Goal: Task Accomplishment & Management: Use online tool/utility

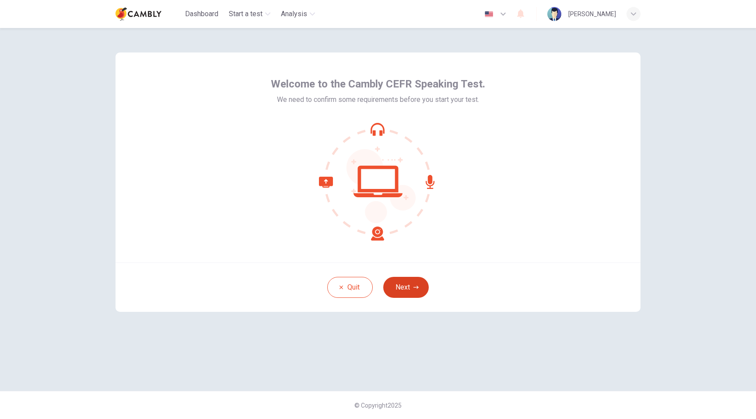
click at [401, 290] on button "Next" at bounding box center [406, 287] width 46 height 21
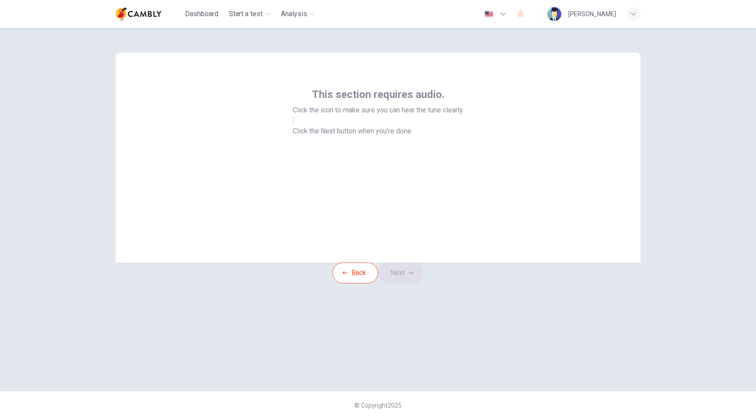
click at [295, 125] on button "button" at bounding box center [294, 121] width 2 height 8
click at [414, 276] on icon "button" at bounding box center [410, 272] width 5 height 5
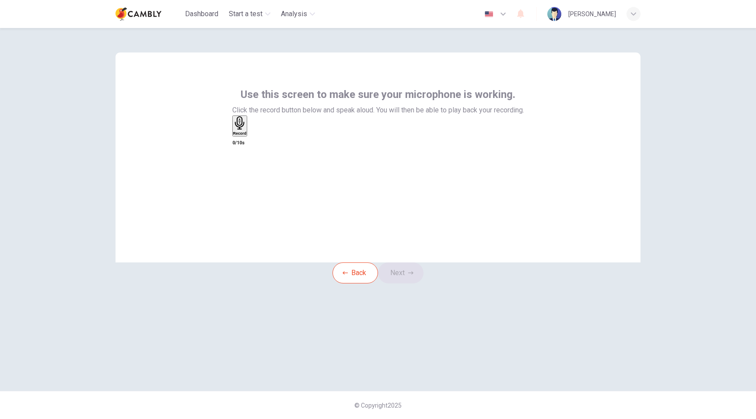
click at [247, 136] on h6 "Record" at bounding box center [240, 133] width 14 height 4
click at [242, 178] on div "Stop" at bounding box center [237, 151] width 9 height 70
click at [250, 135] on icon "button" at bounding box center [250, 135] width 0 height 0
click at [242, 144] on icon "button" at bounding box center [238, 140] width 7 height 7
click at [244, 130] on icon "button" at bounding box center [240, 123] width 10 height 14
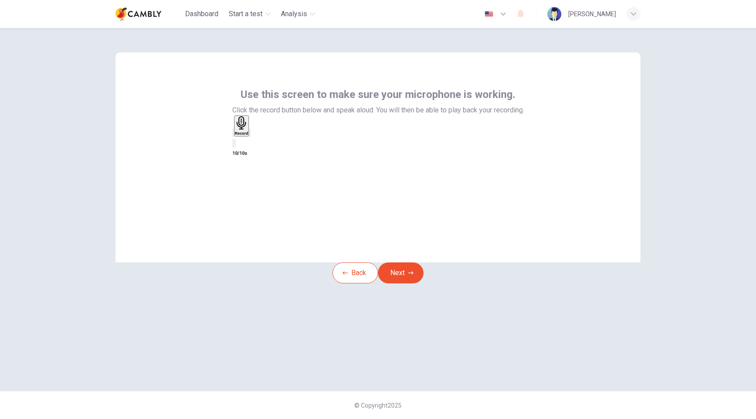
click at [258, 143] on icon "button" at bounding box center [255, 140] width 5 height 6
click at [259, 144] on icon "button" at bounding box center [255, 140] width 7 height 8
click at [233, 135] on icon "button" at bounding box center [233, 135] width 0 height 0
click at [247, 136] on div "Record" at bounding box center [240, 125] width 14 height 19
click at [242, 159] on div "Stop" at bounding box center [237, 151] width 9 height 70
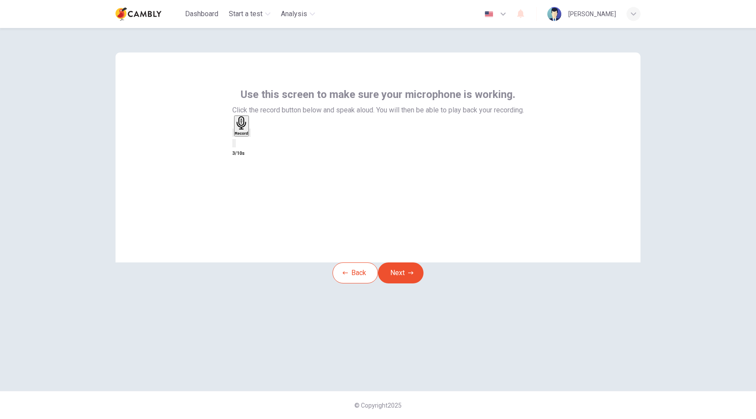
click at [250, 136] on div "button" at bounding box center [250, 133] width 0 height 7
click at [424, 284] on button "Next" at bounding box center [401, 273] width 46 height 21
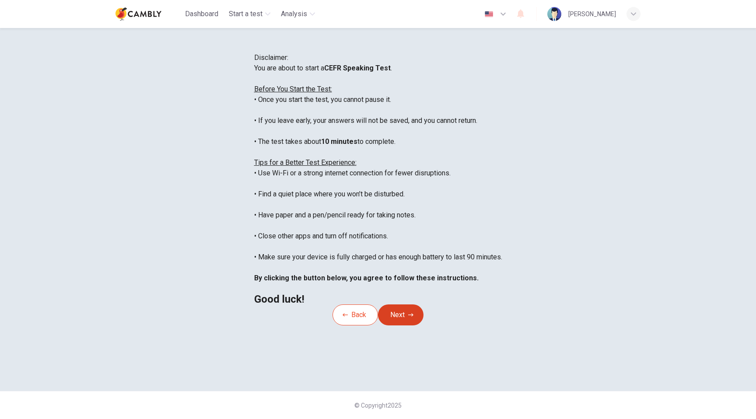
scroll to position [54, 0]
click at [415, 326] on button "Next" at bounding box center [401, 315] width 46 height 21
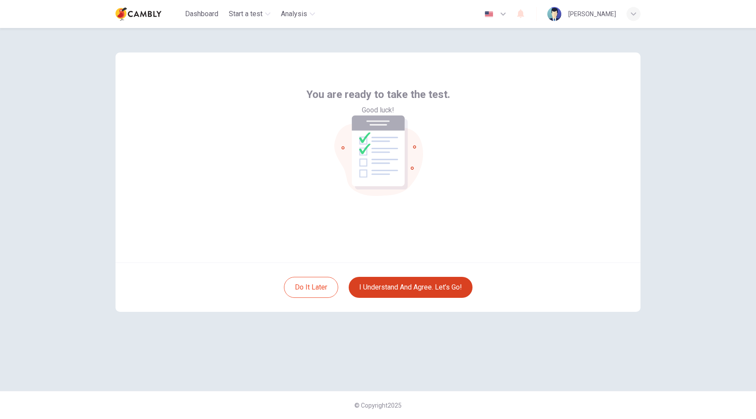
click at [409, 296] on button "I understand and agree. Let’s go!" at bounding box center [411, 287] width 124 height 21
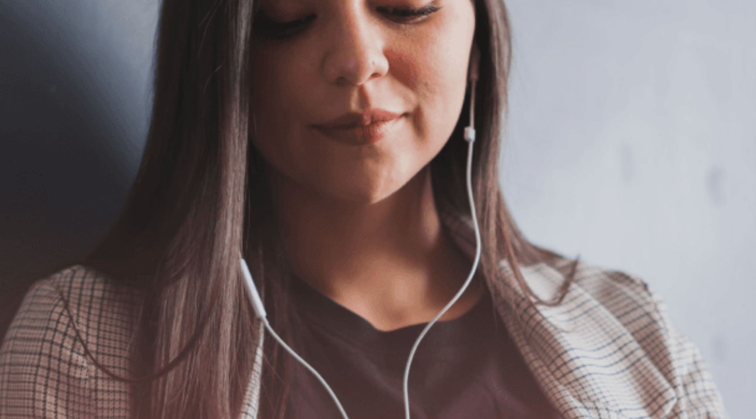
click at [25, 45] on button "Continue" at bounding box center [12, 61] width 25 height 33
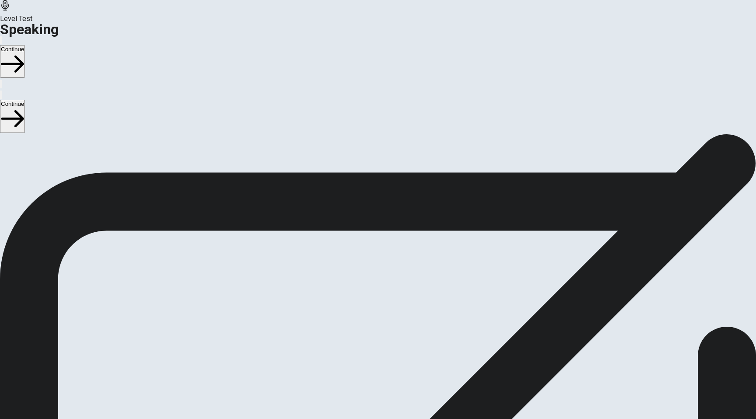
click at [394, 284] on div "Stop Recording" at bounding box center [378, 339] width 31 height 111
click at [368, 309] on button "Play Audio" at bounding box center [368, 313] width 2 height 8
click at [25, 45] on button "Continue" at bounding box center [12, 61] width 25 height 33
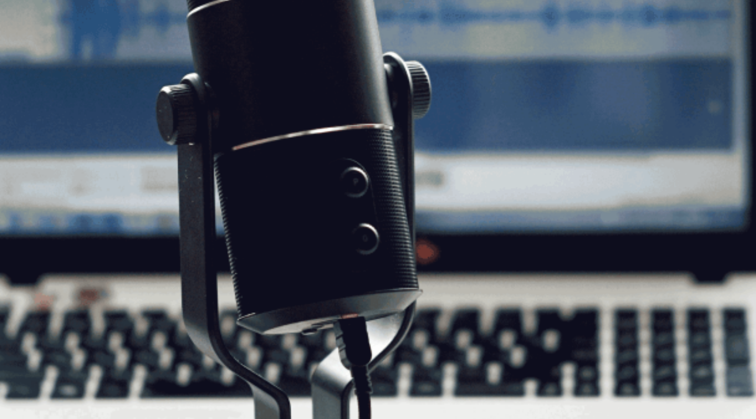
click at [25, 45] on button "Continue" at bounding box center [12, 61] width 25 height 33
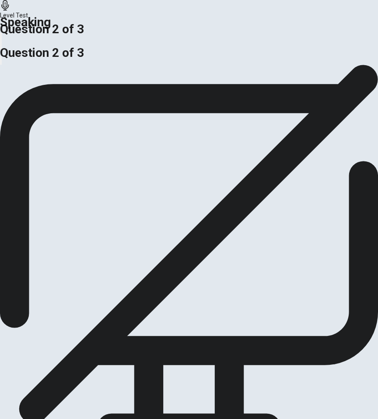
click at [151, 65] on div "Do you prefer finding information by reading books or by searching the internet…" at bounding box center [189, 65] width 378 height 0
click at [221, 86] on div "Some people try to save as much money as possible for when they’re older. Other…" at bounding box center [189, 75] width 378 height 21
click at [279, 65] on div at bounding box center [189, 65] width 378 height 0
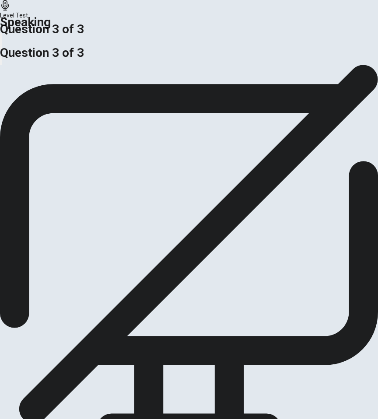
click at [279, 65] on div at bounding box center [189, 65] width 378 height 0
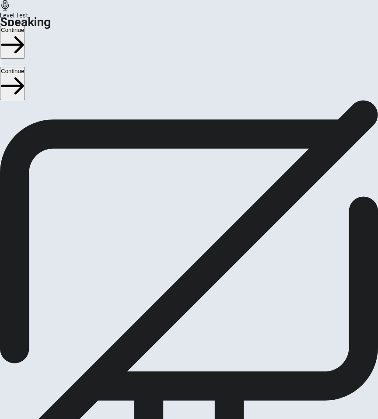
click at [25, 68] on button "Continue" at bounding box center [12, 83] width 25 height 33
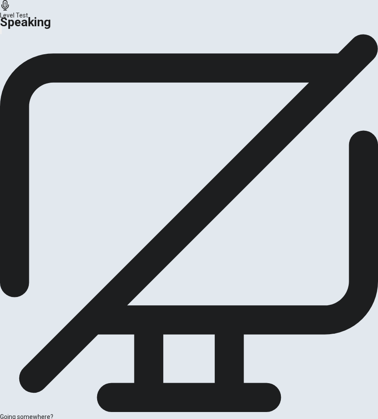
click at [34, 81] on button "Analysis" at bounding box center [17, 75] width 34 height 12
